Goal: Complete application form

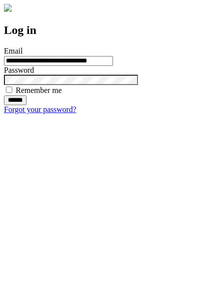
type input "**********"
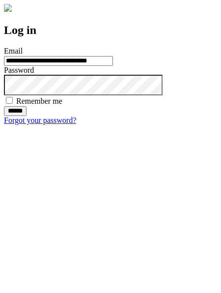
click at [27, 116] on input "******" at bounding box center [15, 111] width 23 height 10
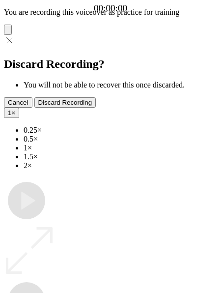
type input "**********"
